Goal: Answer question/provide support

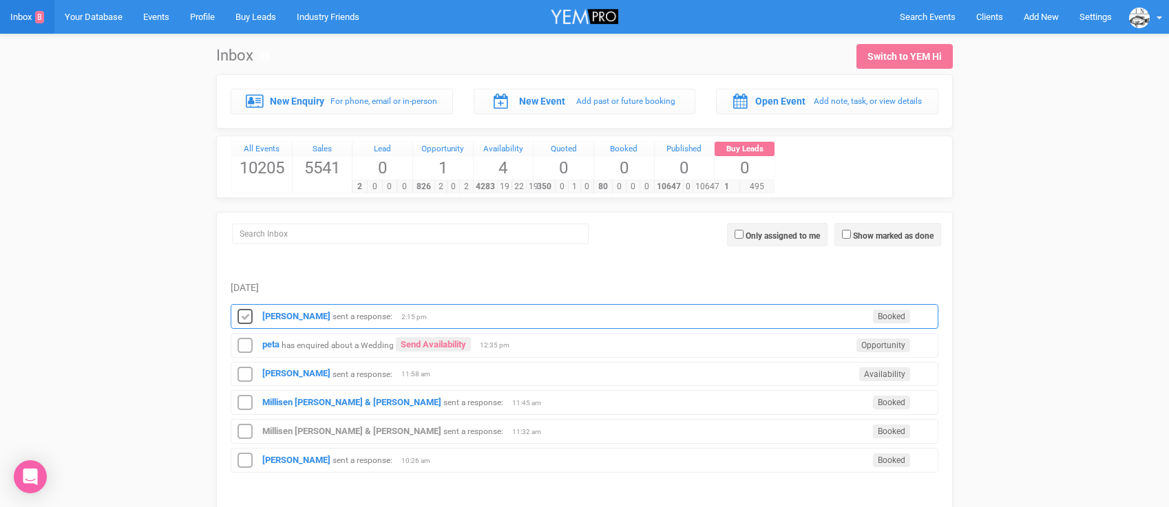
click at [245, 320] on icon at bounding box center [245, 317] width 21 height 18
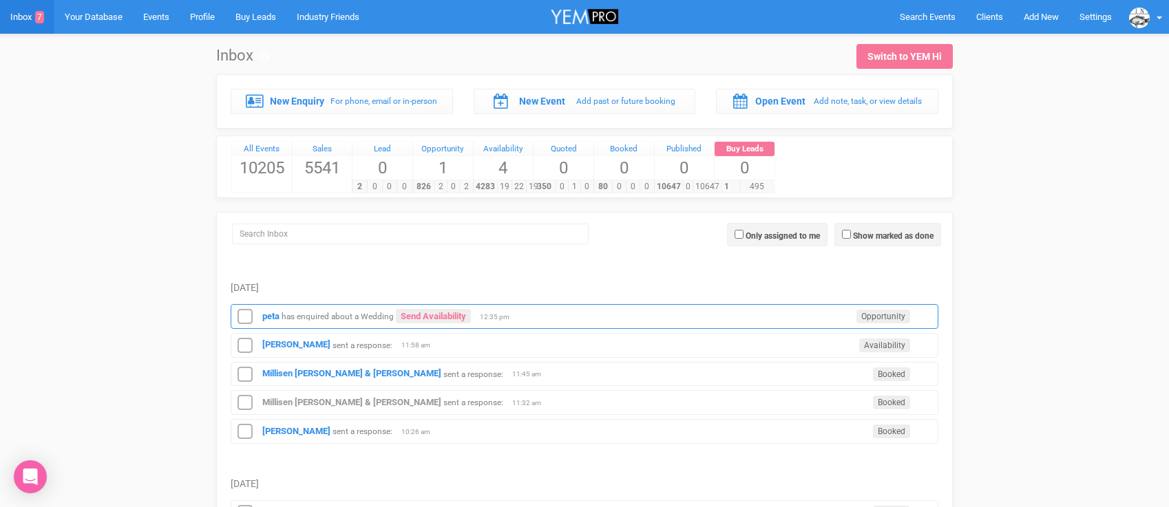
click at [270, 323] on div "peta has enquired about a Wedding Send Availability Opportunity 12:35 pm" at bounding box center [585, 316] width 708 height 25
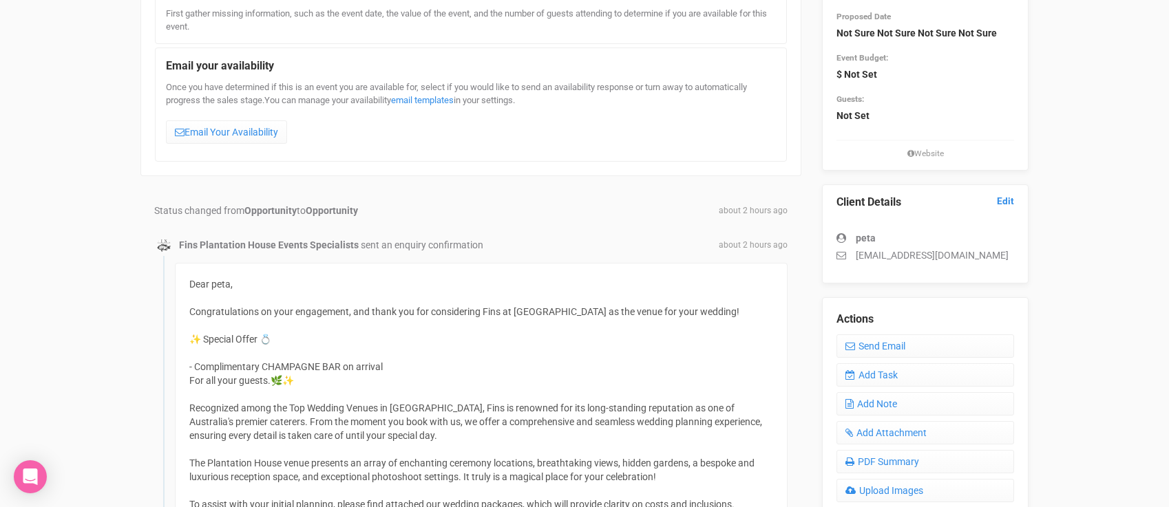
scroll to position [185, 0]
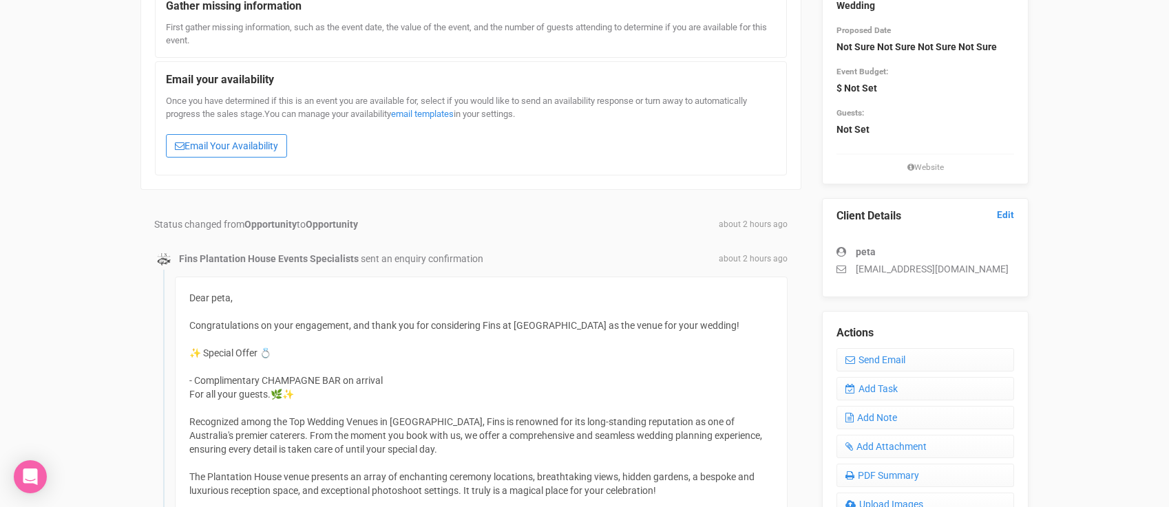
click at [218, 140] on link "Email Your Availability" at bounding box center [226, 145] width 121 height 23
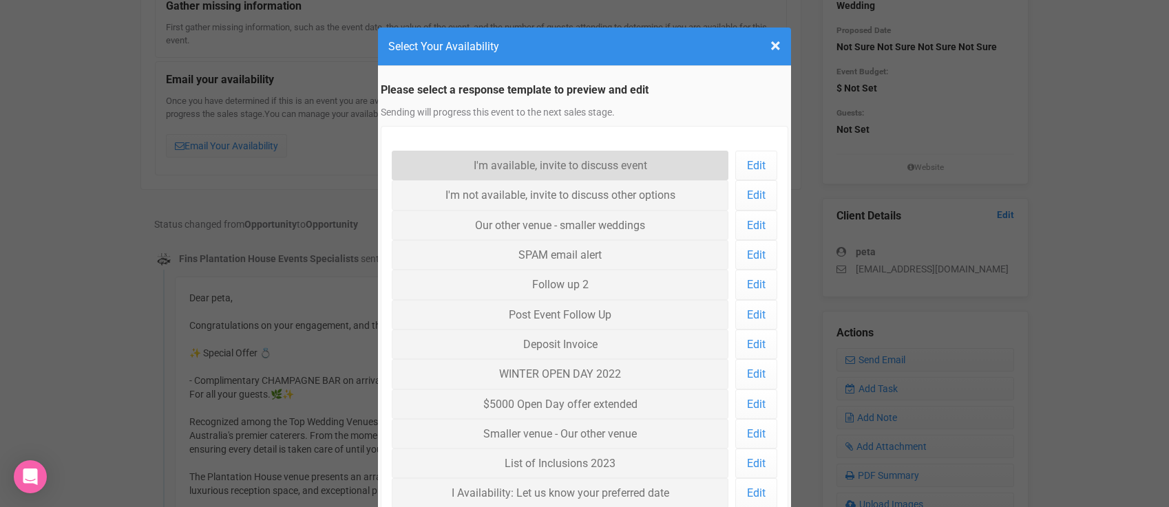
click at [472, 169] on link "I'm available, invite to discuss event" at bounding box center [560, 166] width 337 height 30
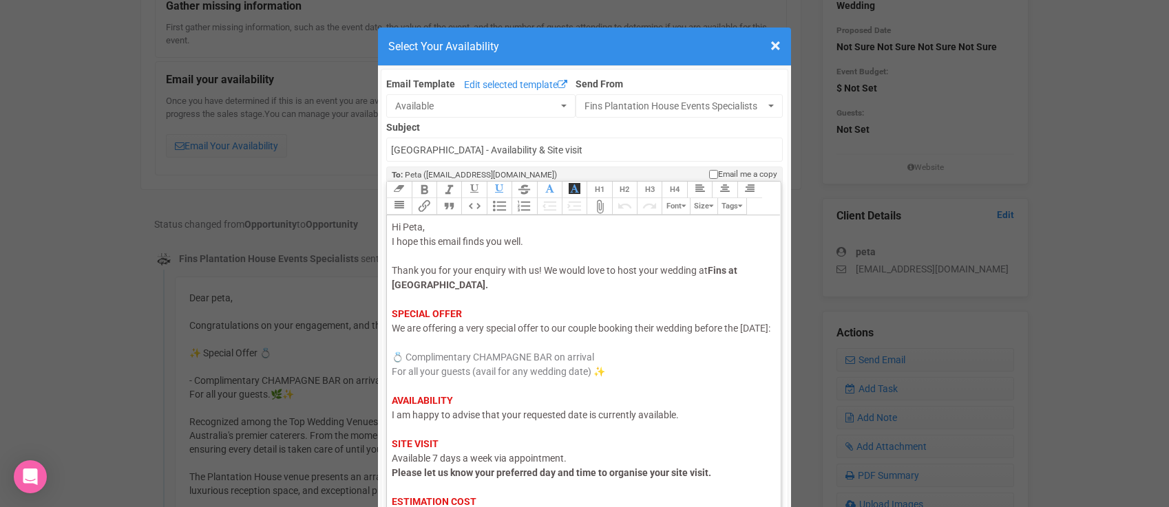
drag, startPoint x: 439, startPoint y: 342, endPoint x: 391, endPoint y: 342, distance: 48.2
click at [392, 334] on span "We are offering a very special offer to our couple booking their wedding before…" at bounding box center [581, 328] width 379 height 11
click at [406, 421] on span "I am happy to advise that your requested date is currently available." at bounding box center [535, 415] width 287 height 11
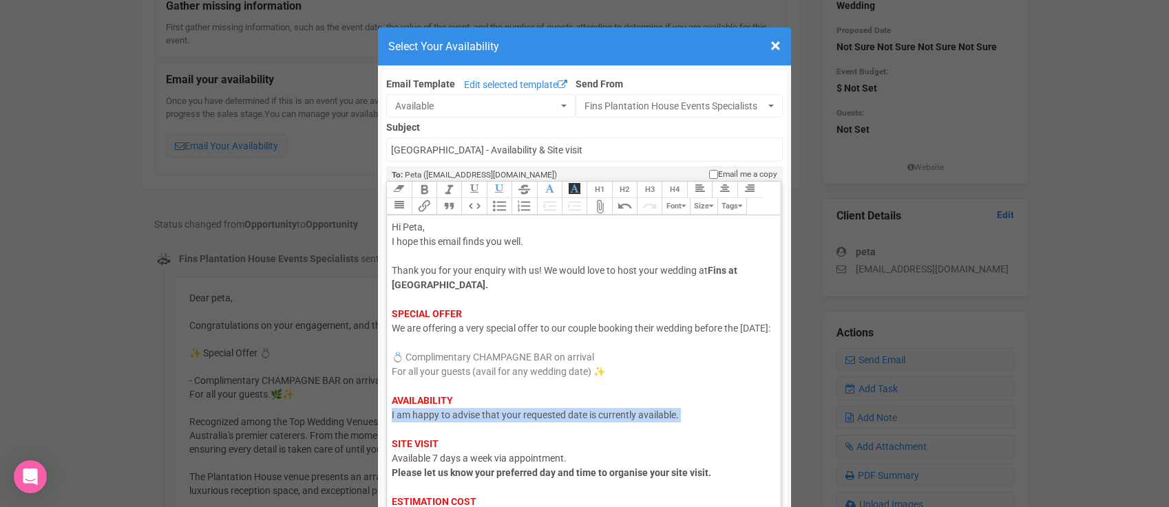
click at [406, 421] on span "I am happy to advise that your requested date is currently available." at bounding box center [535, 415] width 287 height 11
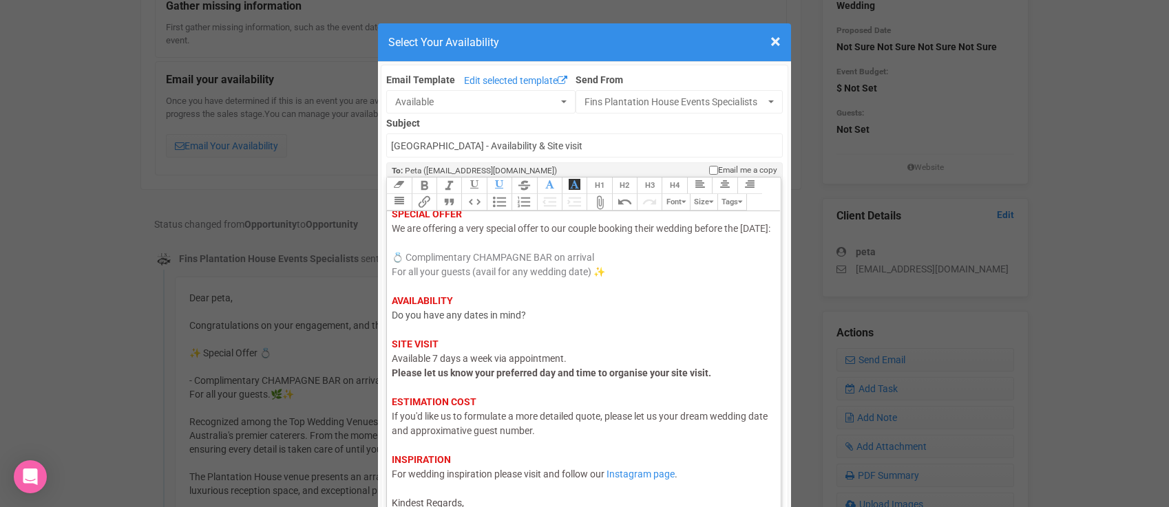
scroll to position [110, 0]
click at [474, 500] on div "Hi Peta, I hope this email finds you well. Thank you for your enquiry with us! …" at bounding box center [581, 316] width 379 height 390
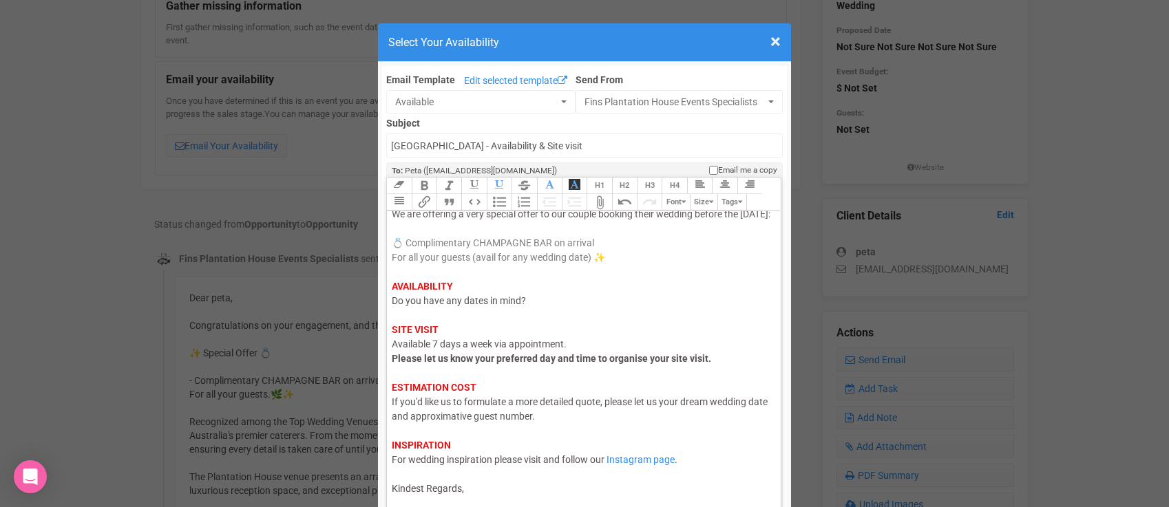
scroll to position [12, 0]
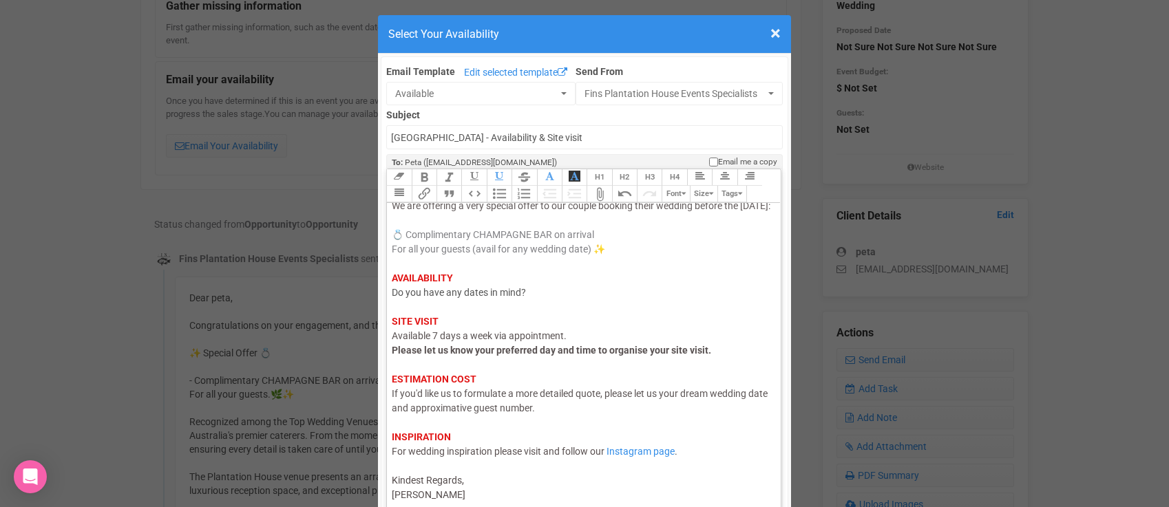
type trix-editor "<div><span style="color: rgb(95, 88, 88);">Hi Peta,</span><br><span style="colo…"
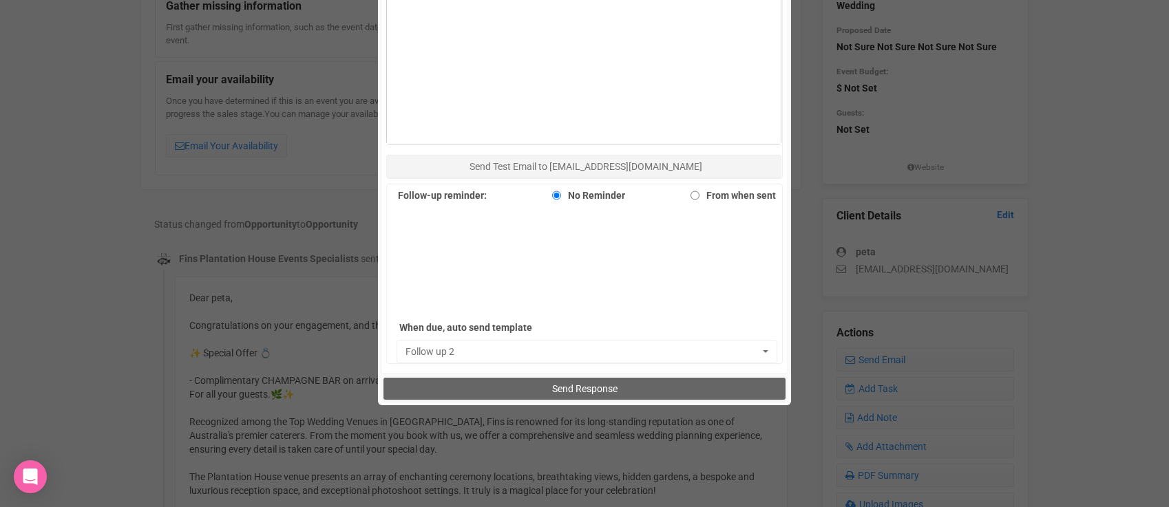
scroll to position [806, 0]
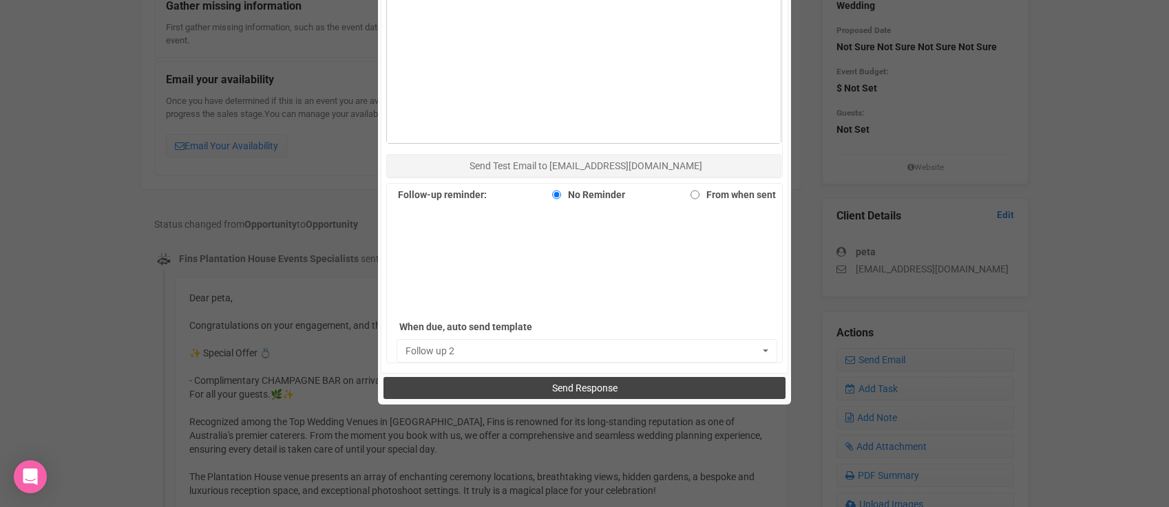
click at [501, 379] on button "Send Response" at bounding box center [584, 388] width 401 height 22
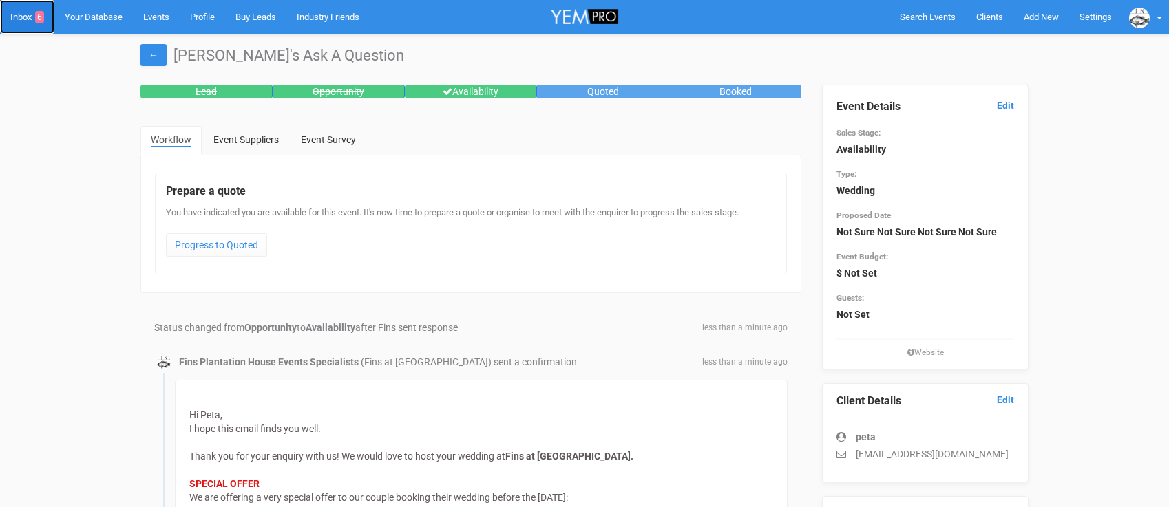
click at [29, 21] on link "Inbox 6" at bounding box center [27, 17] width 54 height 34
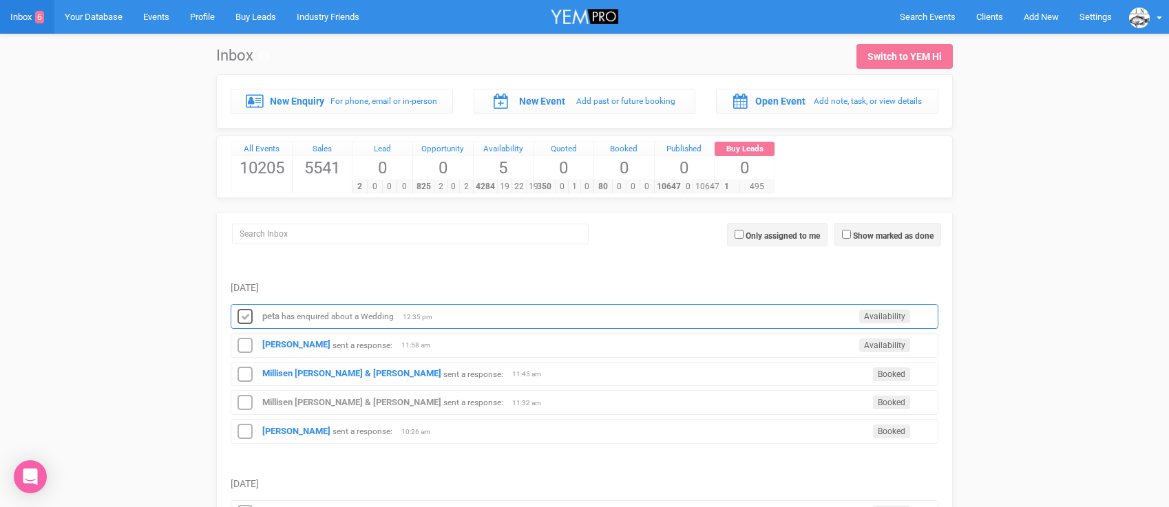
click at [243, 316] on icon at bounding box center [245, 317] width 21 height 18
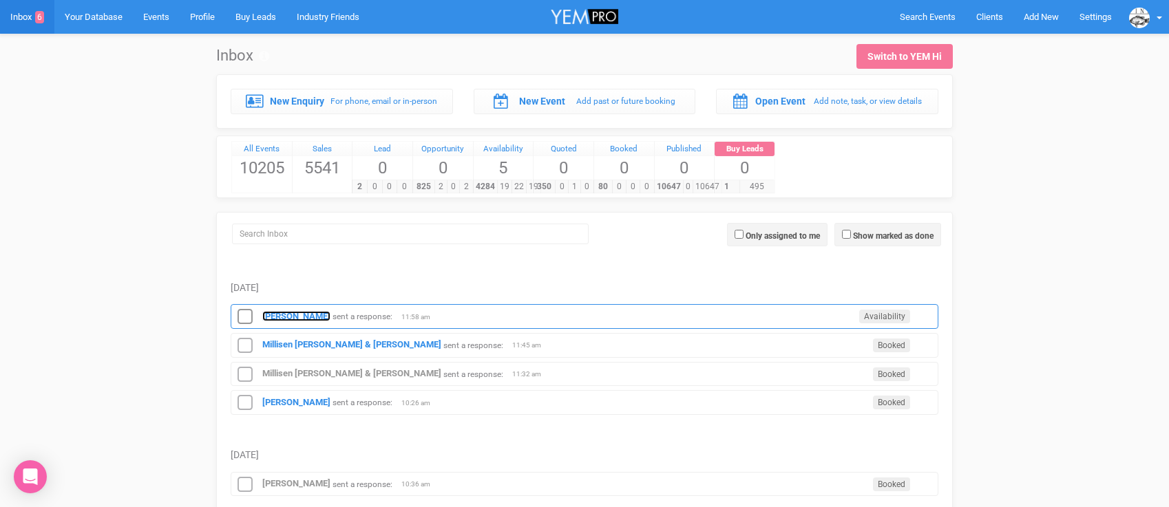
click at [269, 315] on strong "[PERSON_NAME]" at bounding box center [296, 316] width 68 height 10
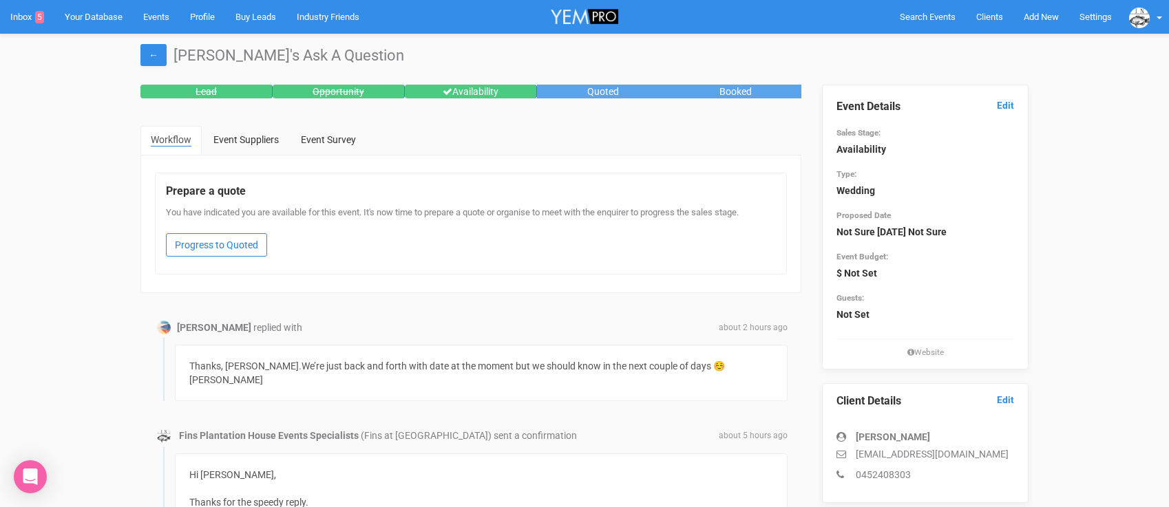
click at [212, 247] on link "Progress to Quoted" at bounding box center [216, 244] width 101 height 23
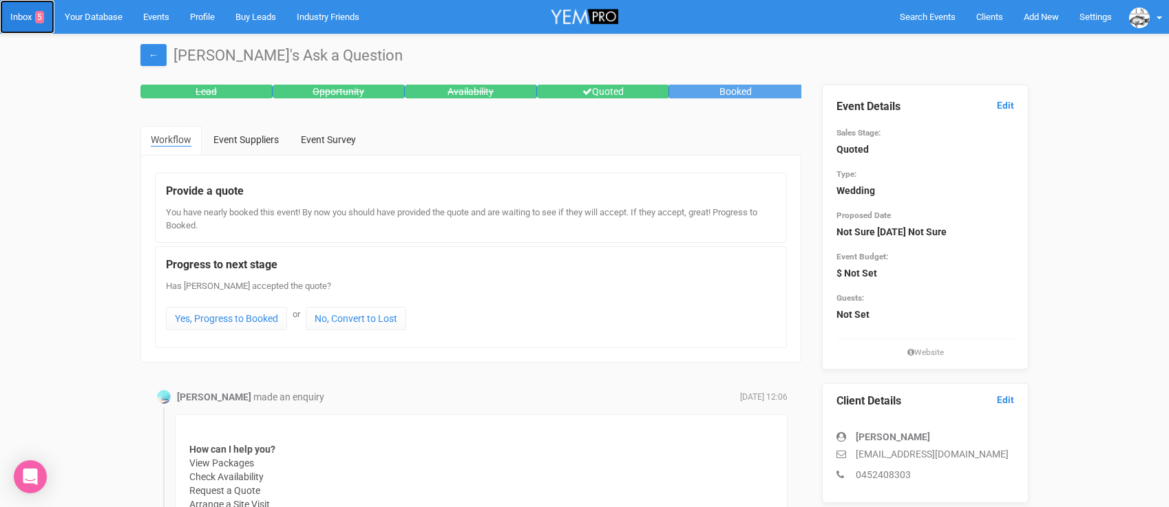
click at [22, 19] on link "Inbox 5" at bounding box center [27, 17] width 54 height 34
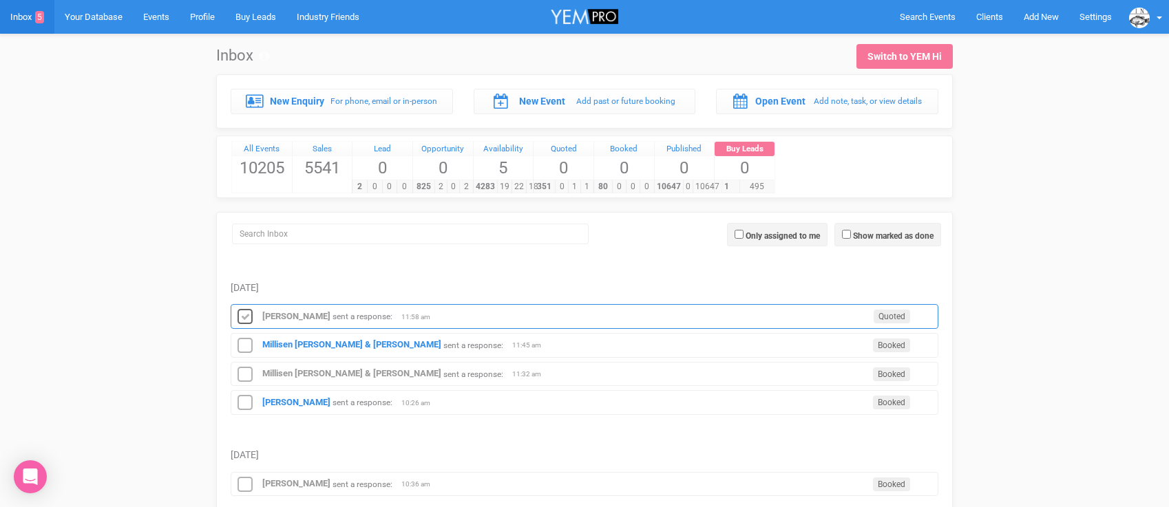
click at [244, 317] on icon at bounding box center [245, 317] width 21 height 18
